Goal: Browse casually

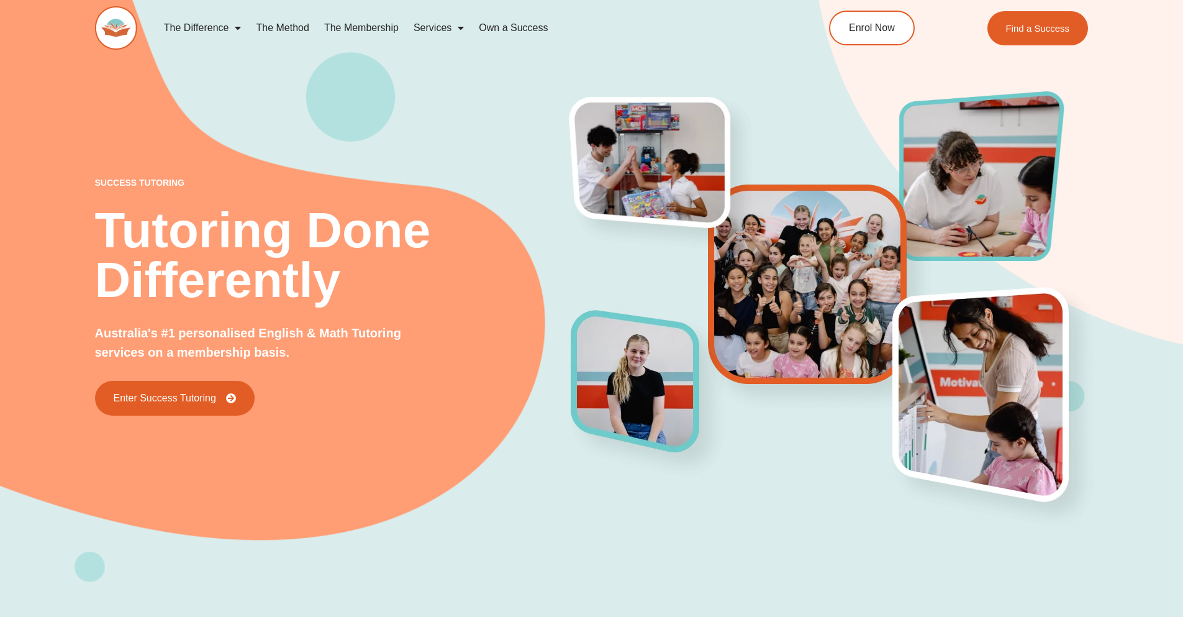
scroll to position [5572, 0]
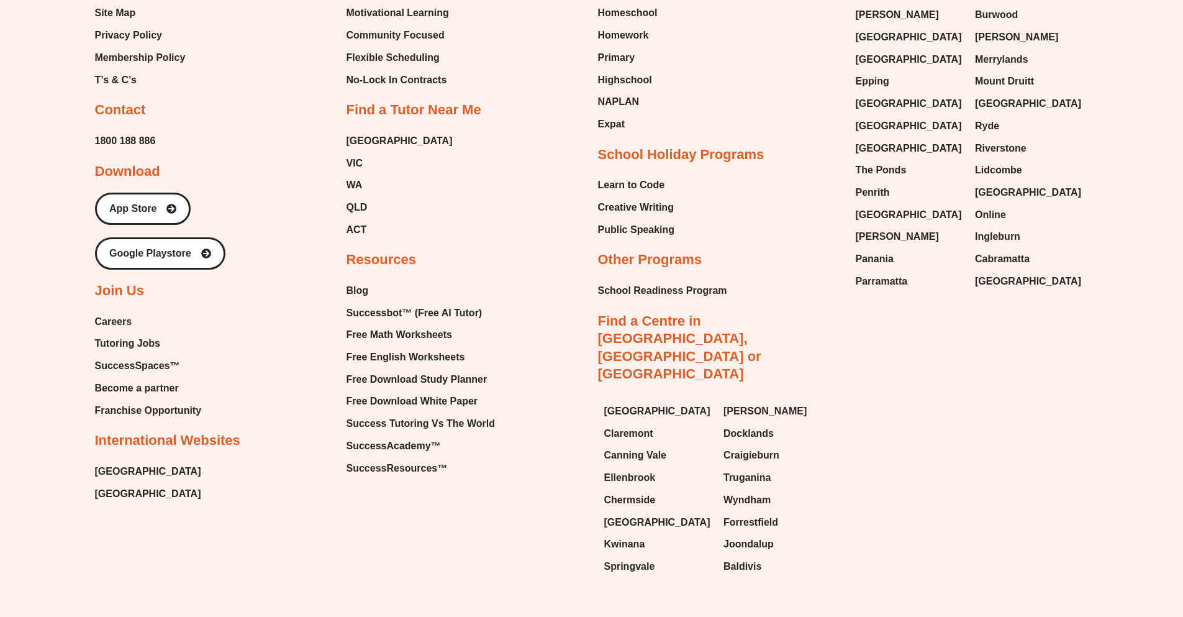
scroll to position [5474, 0]
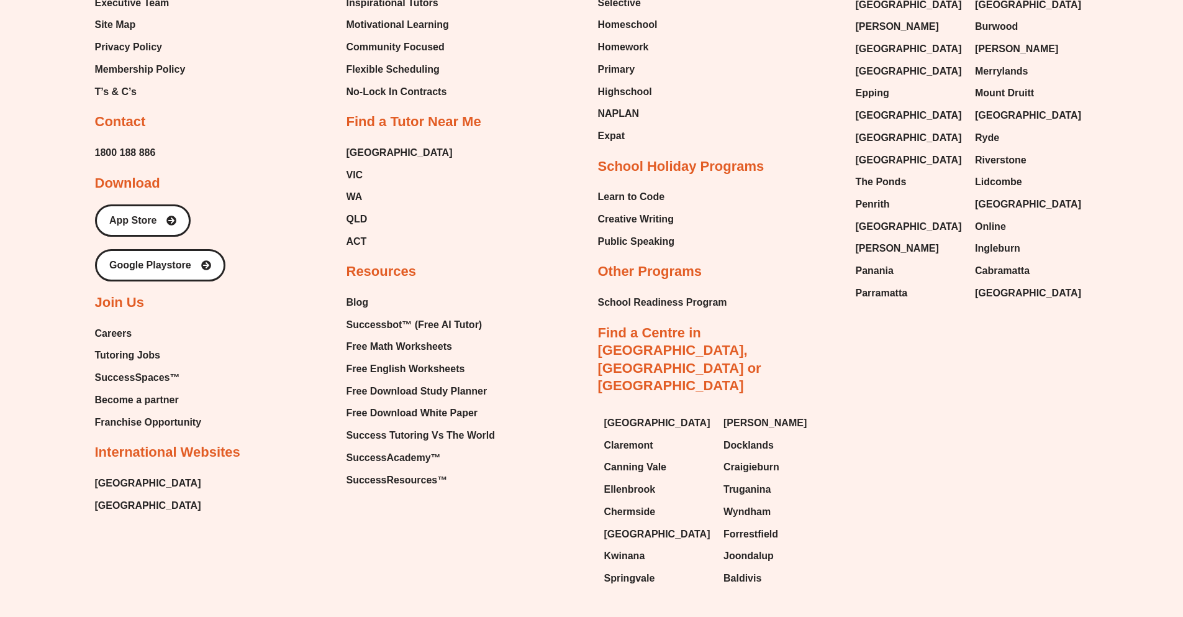
scroll to position [5474, 0]
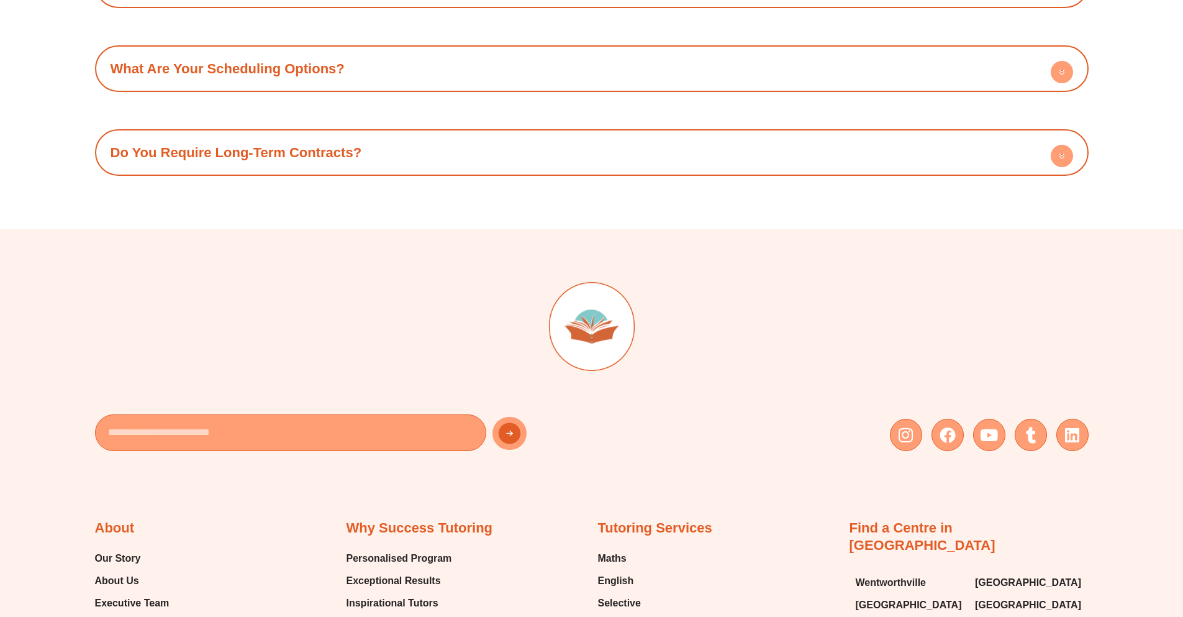
scroll to position [4855, 0]
